Goal: Task Accomplishment & Management: Use online tool/utility

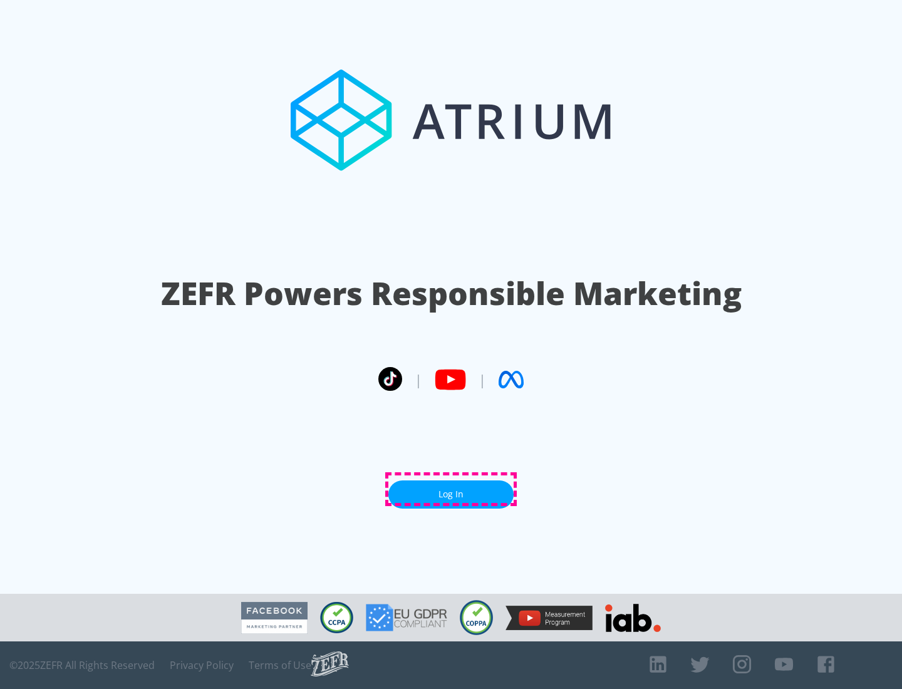
click at [451, 489] on link "Log In" at bounding box center [450, 494] width 125 height 28
